Goal: Navigation & Orientation: Find specific page/section

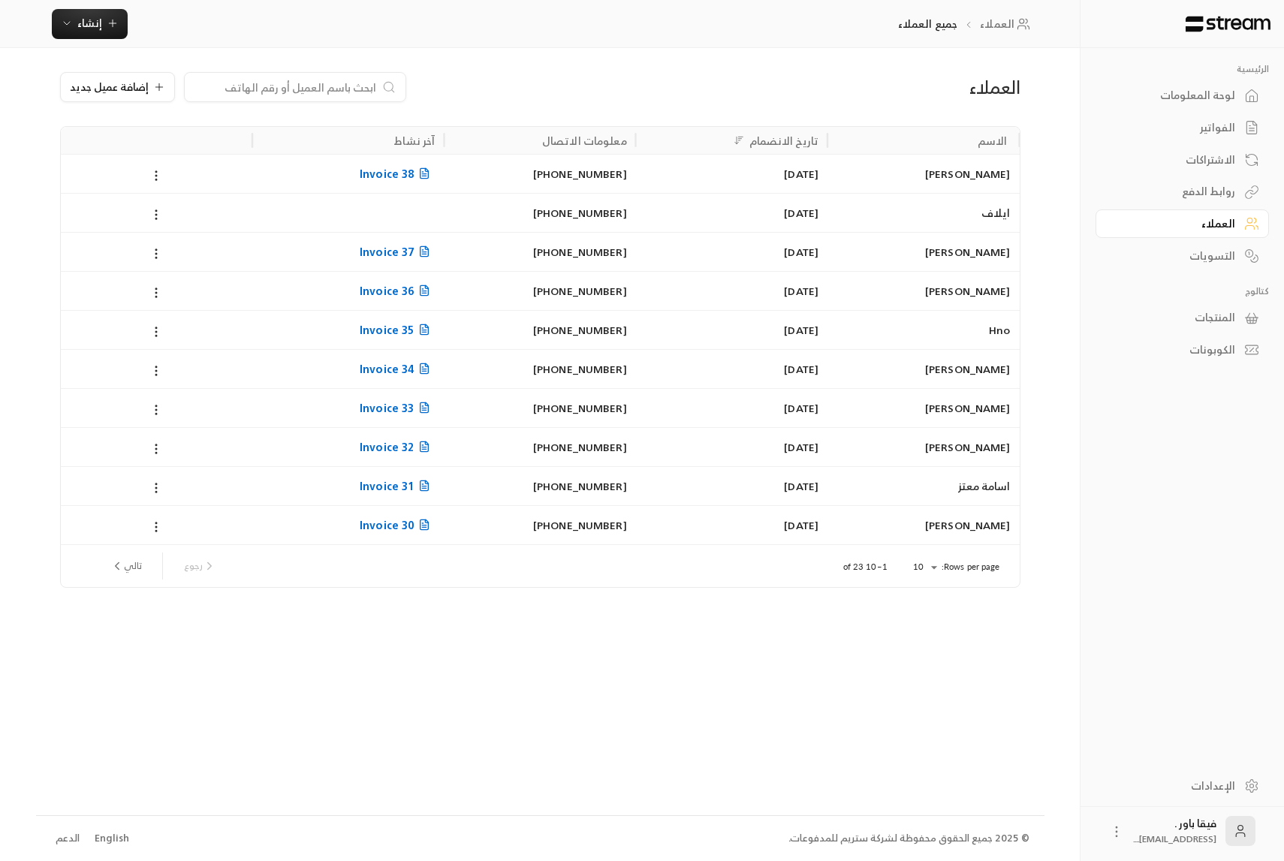
click at [204, 567] on div "رجوع تالي" at bounding box center [163, 566] width 118 height 27
click at [124, 571] on button "تالي" at bounding box center [126, 566] width 44 height 26
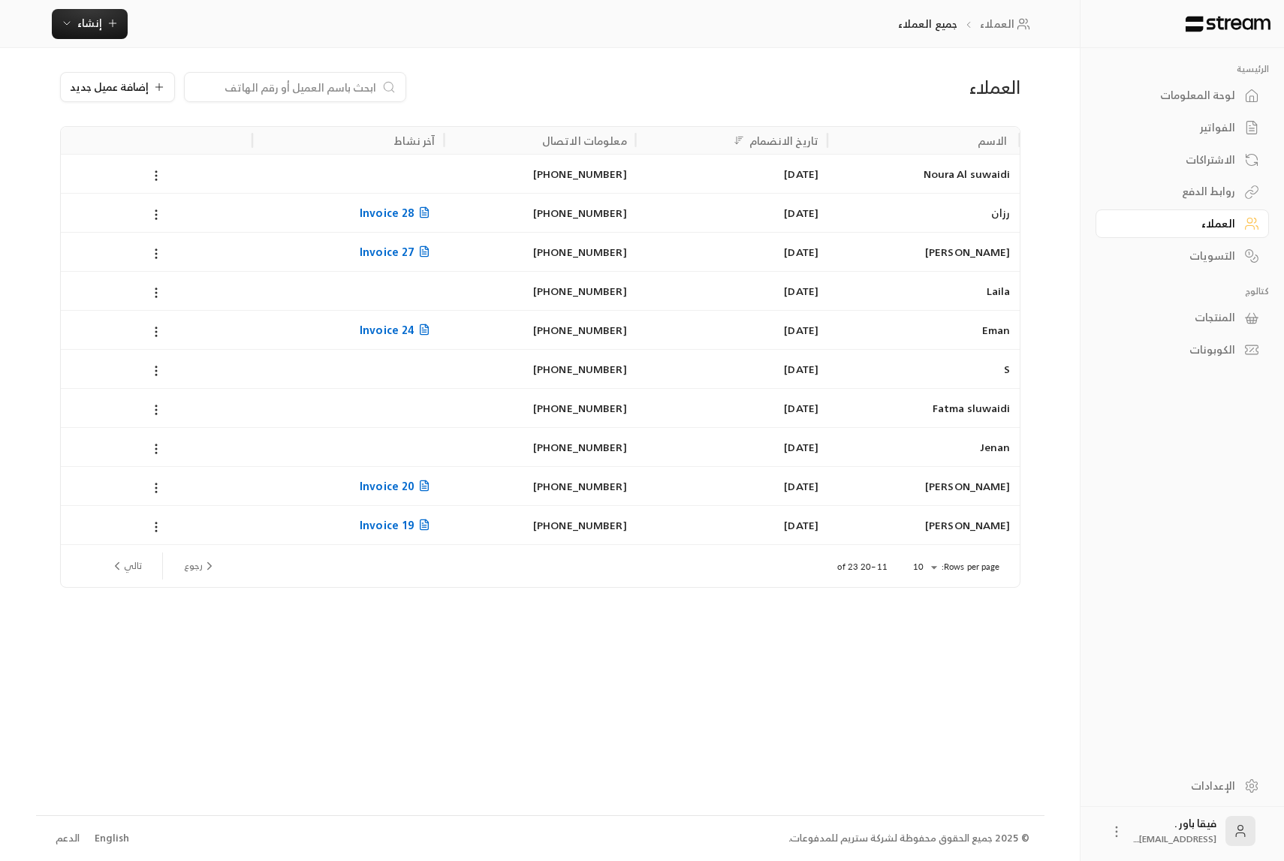
click at [208, 565] on icon "previous page" at bounding box center [210, 566] width 14 height 14
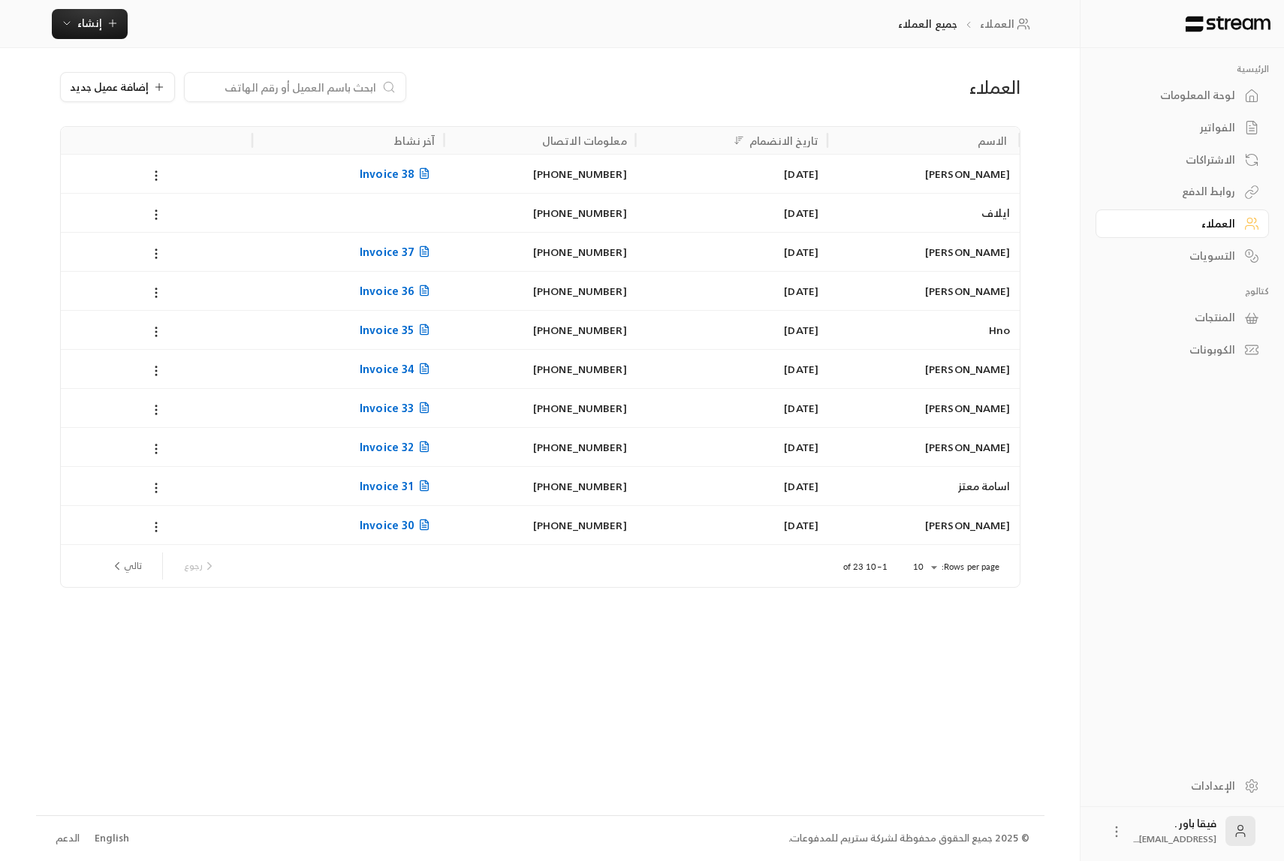
click at [929, 571] on body "الرئيسية لوحة المعلومات الفواتير الاشتراكات روابط الدفع العملاء التسويات كتالوج…" at bounding box center [642, 430] width 1284 height 861
click at [922, 673] on li "100" at bounding box center [924, 667] width 42 height 24
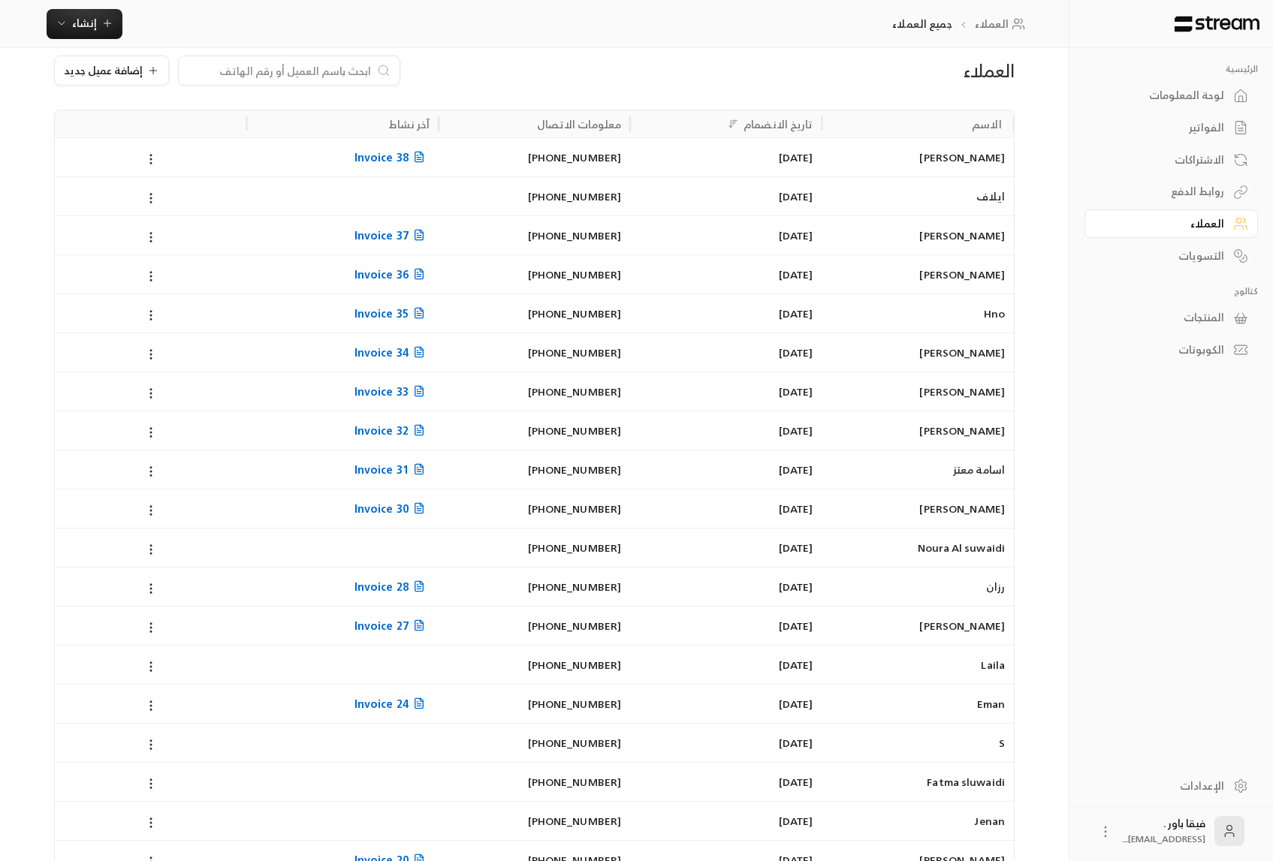
scroll to position [4, 0]
